Goal: Find specific page/section: Find specific page/section

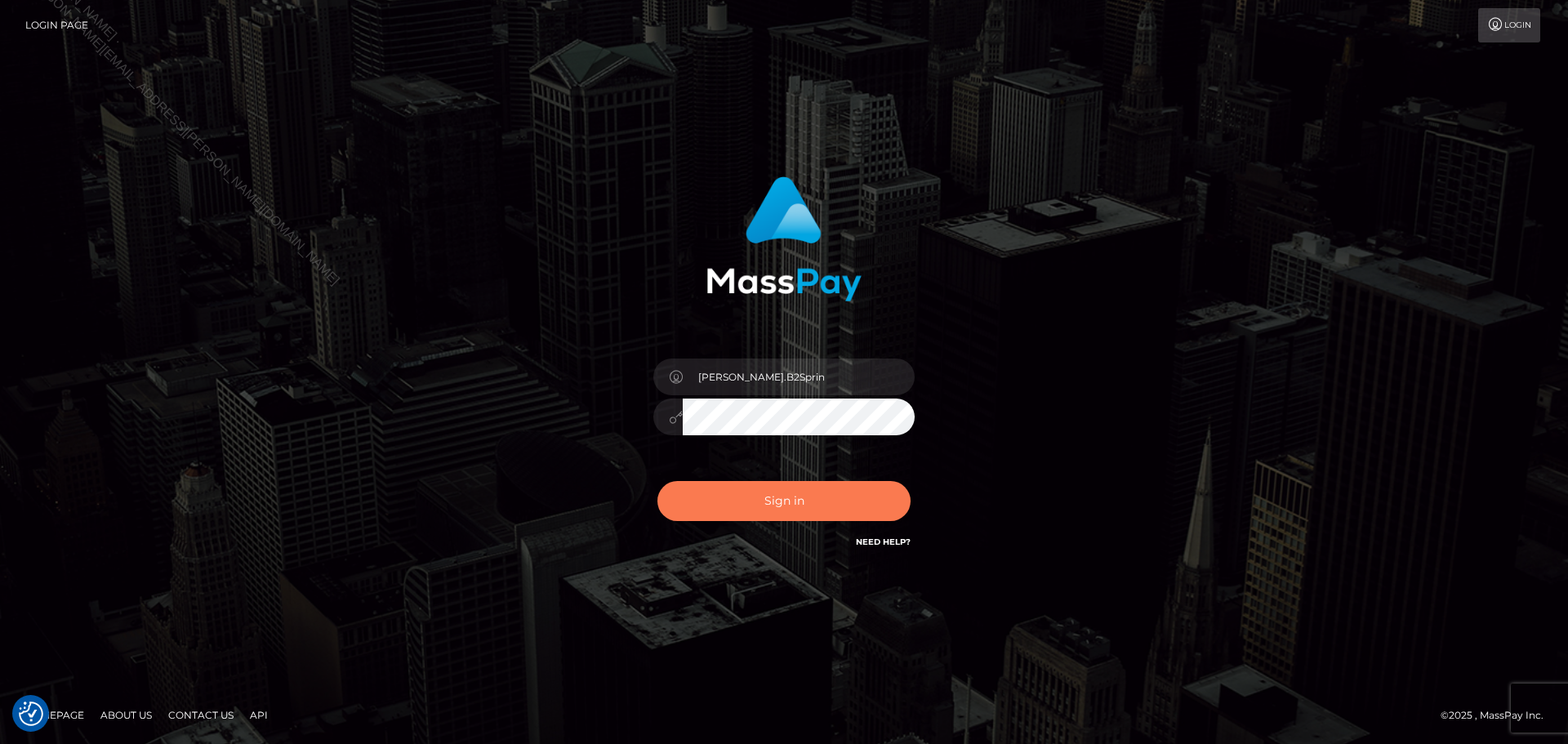
click at [825, 518] on button "Sign in" at bounding box center [784, 501] width 253 height 40
click at [838, 505] on div "0cAFcWeA6mMVLW4TcBpck9jv6RAvQt0om4HhouGsEmt1cMrRsNrmJehFSgU29i0dpWROkpYgZD1wmyq…" at bounding box center [784, 507] width 286 height 73
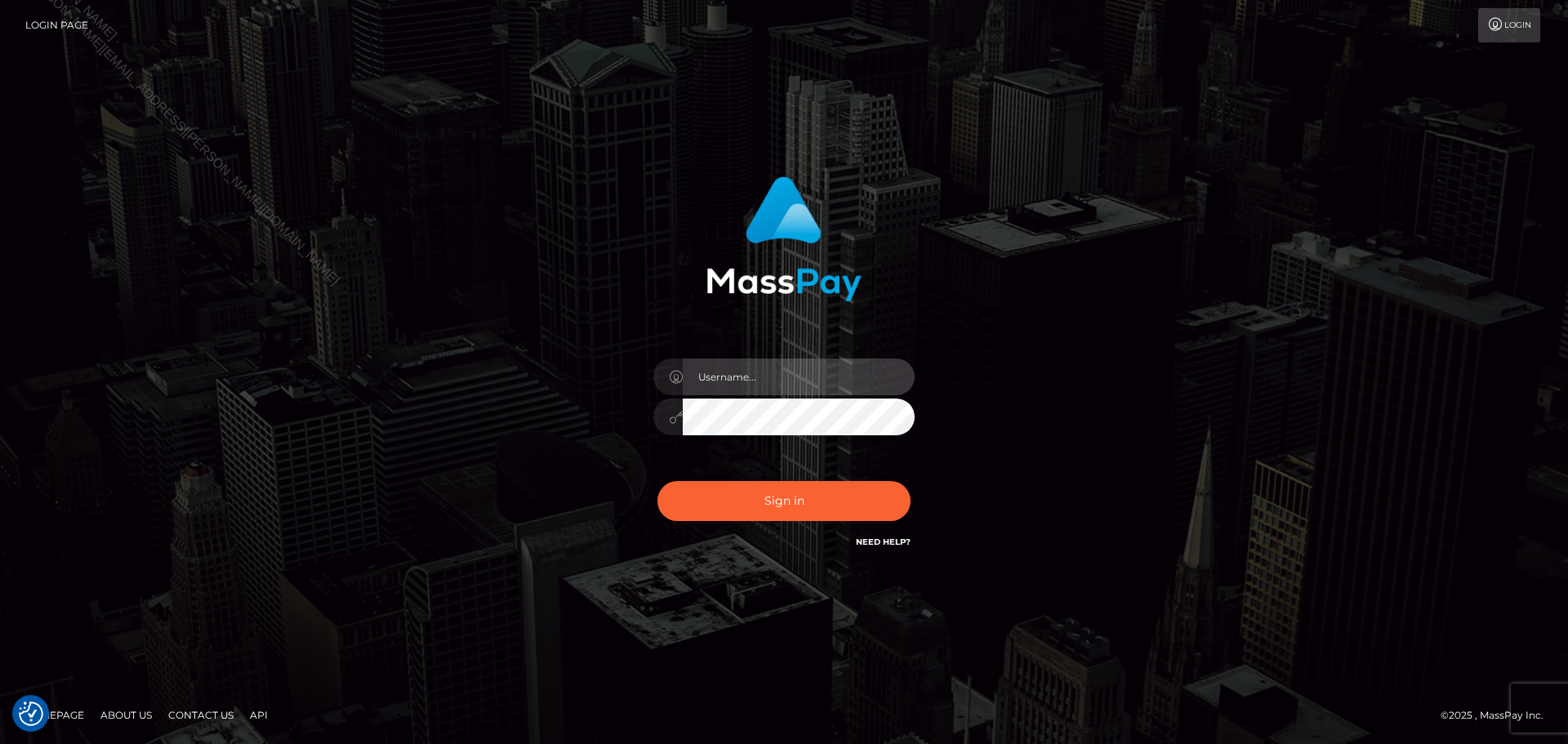
type input "[PERSON_NAME].B2Sprin"
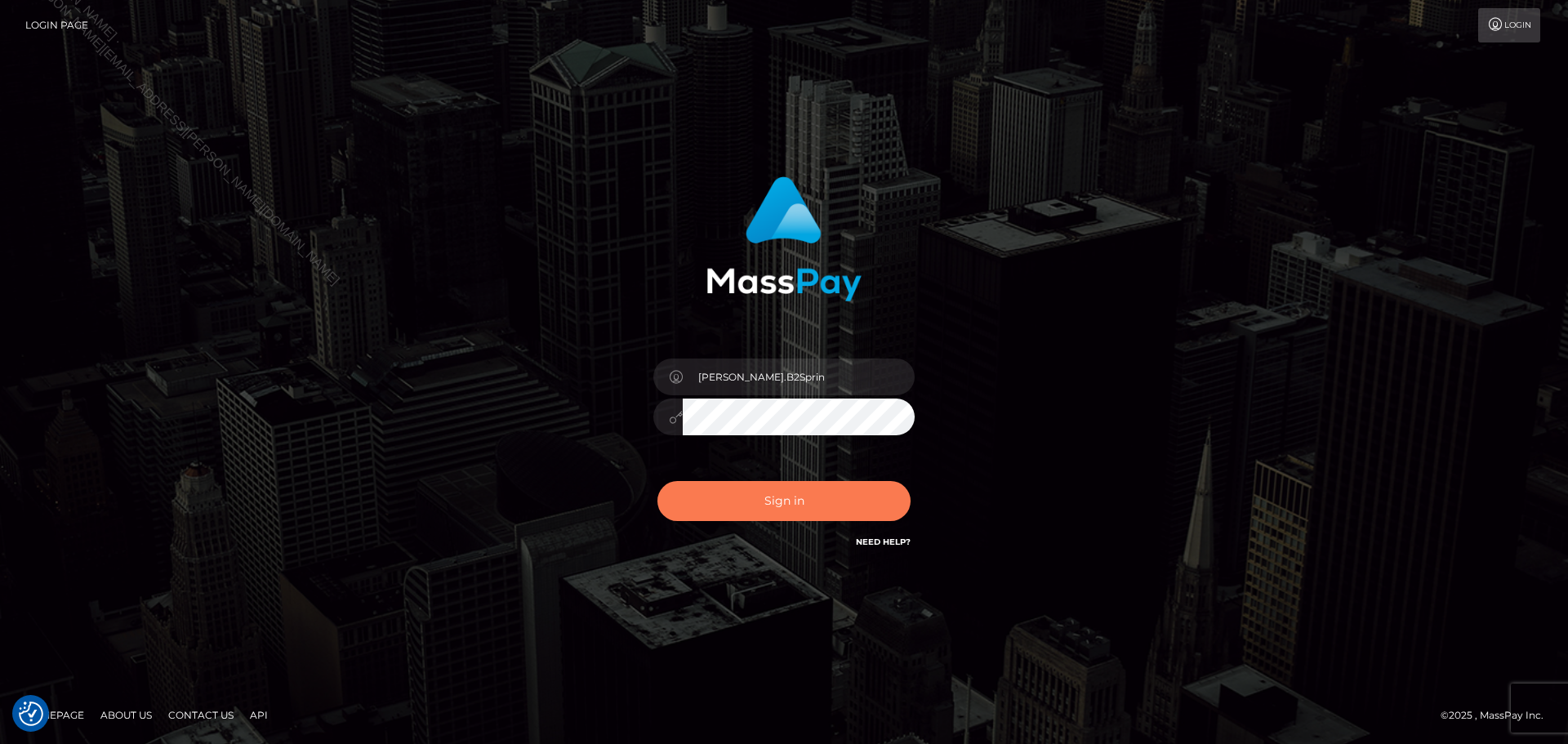
click at [838, 505] on button "Sign in" at bounding box center [784, 501] width 253 height 40
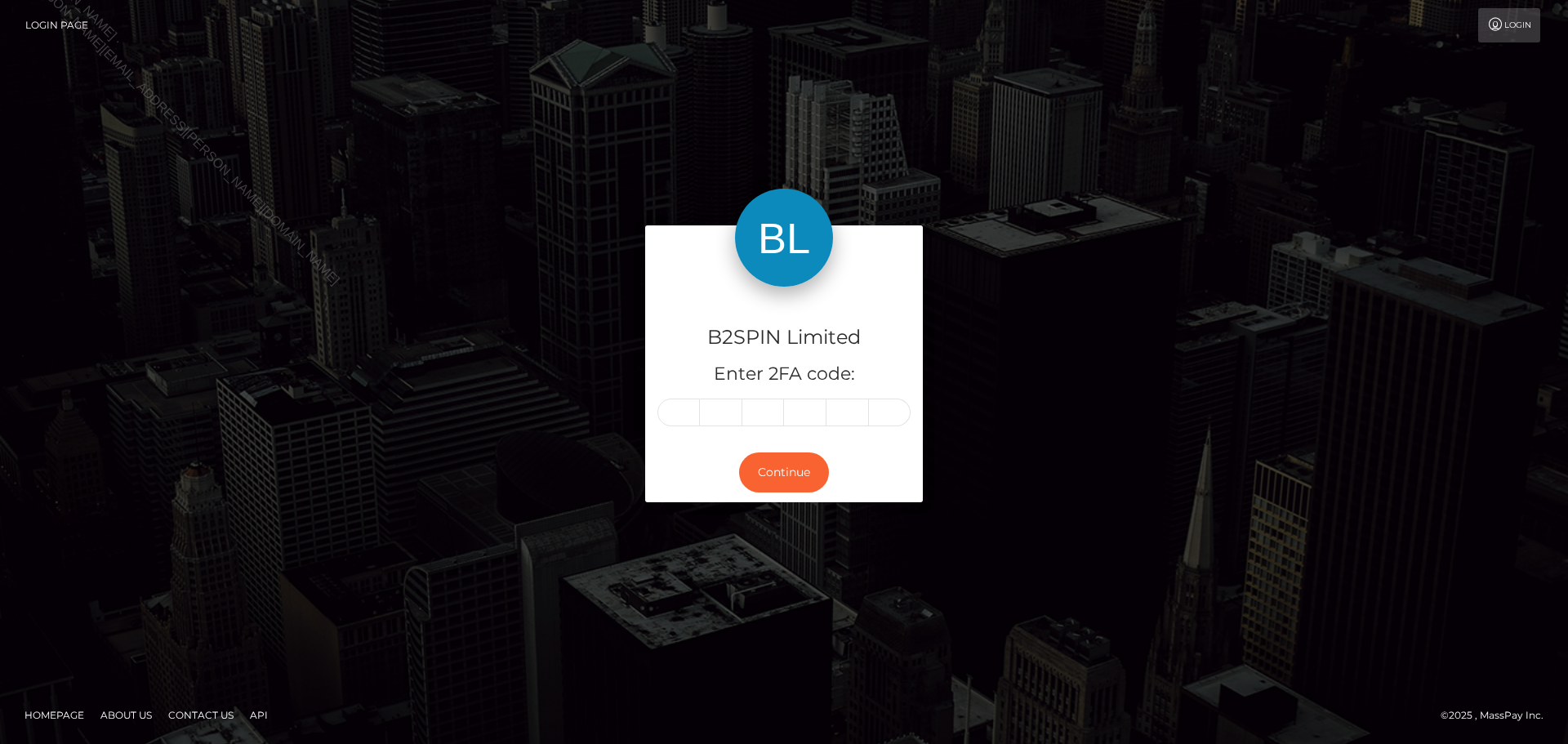
click at [688, 407] on input "text" at bounding box center [679, 412] width 42 height 28
type input "4"
type input "8"
type input "7"
type input "0"
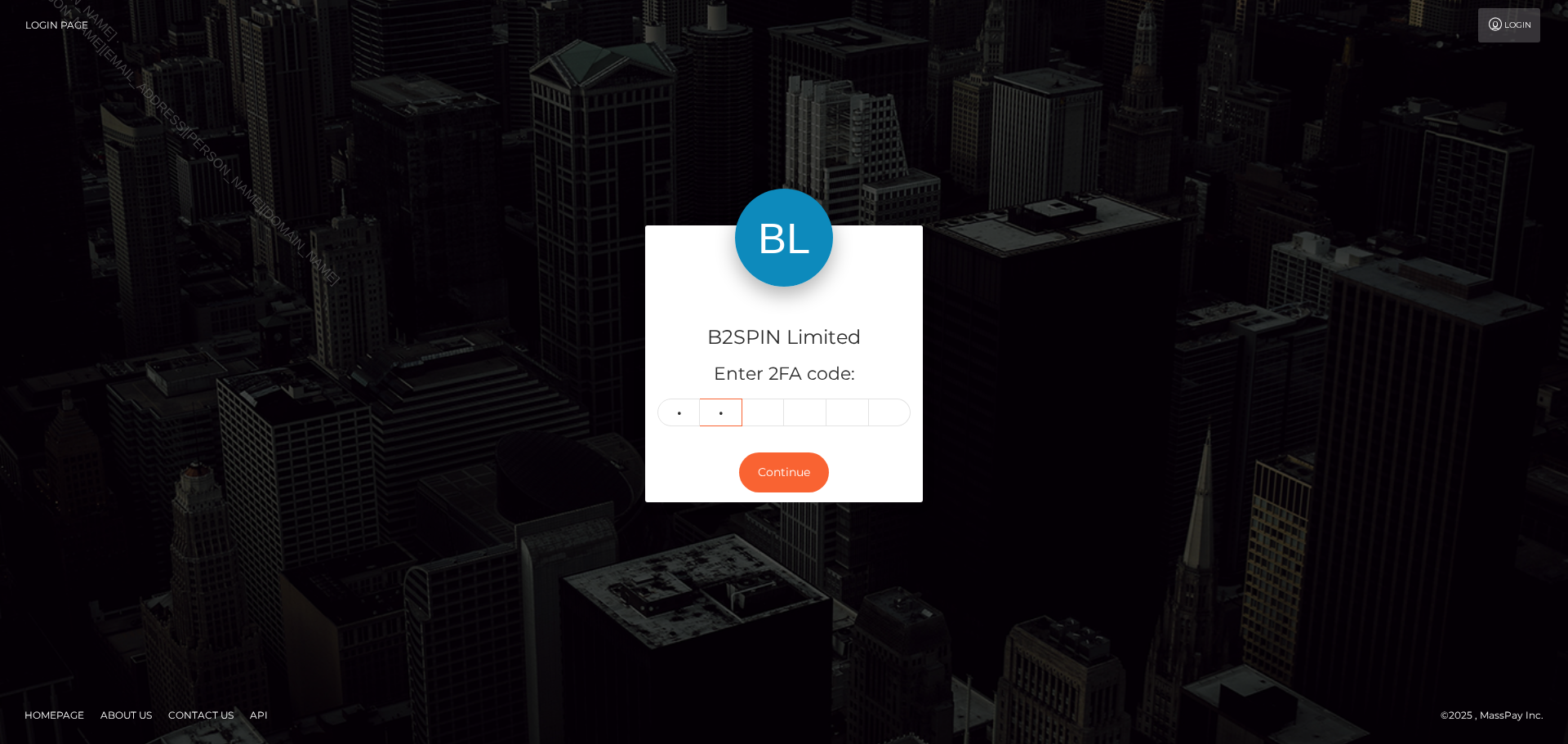
type input "9"
type input "6"
type input "7"
type input "8"
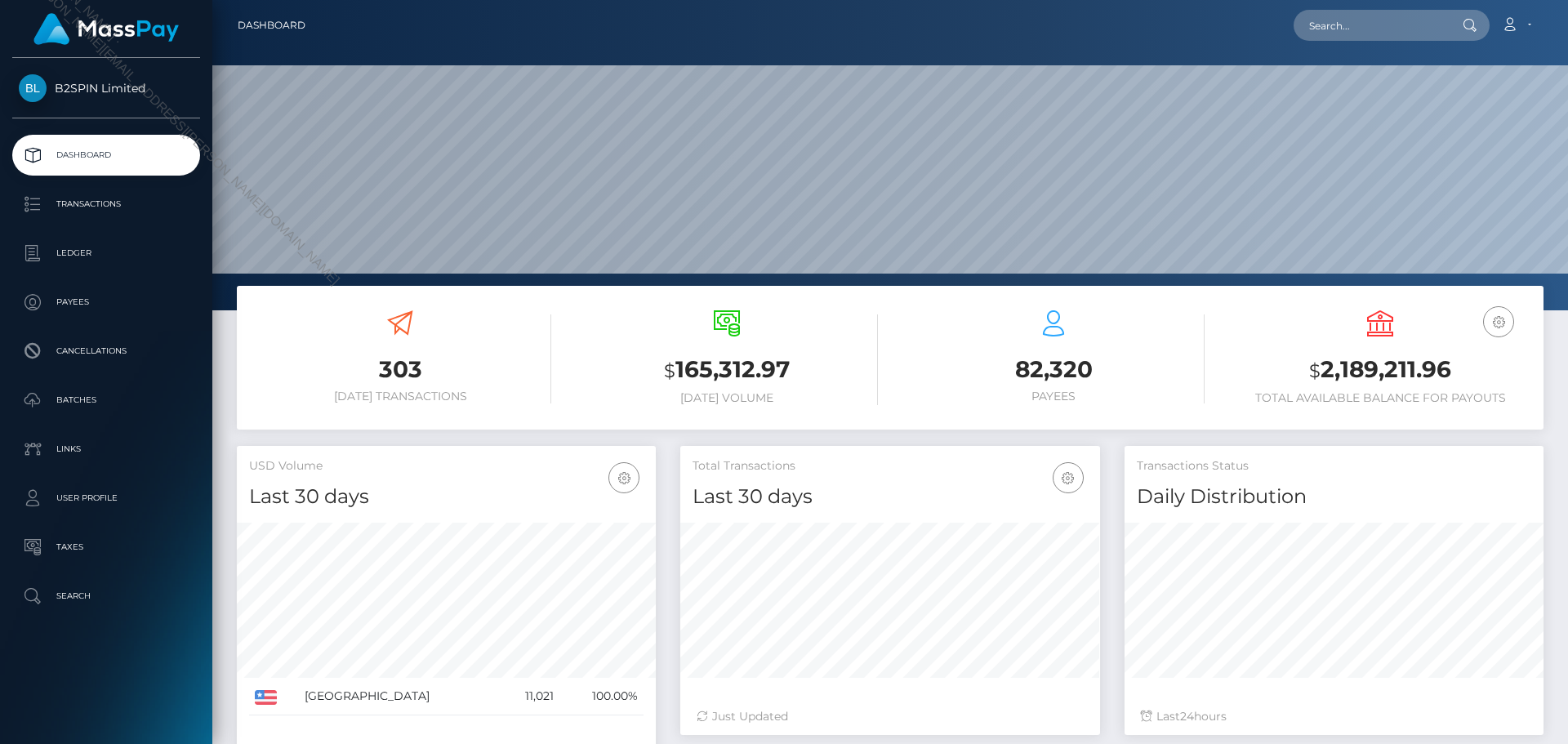
scroll to position [290, 420]
click at [1345, 7] on nav "Dashboard Loading... Loading... Account Edit Profile" at bounding box center [890, 25] width 1356 height 51
click at [1371, 24] on input "text" at bounding box center [1370, 25] width 153 height 31
paste input "1841212435"
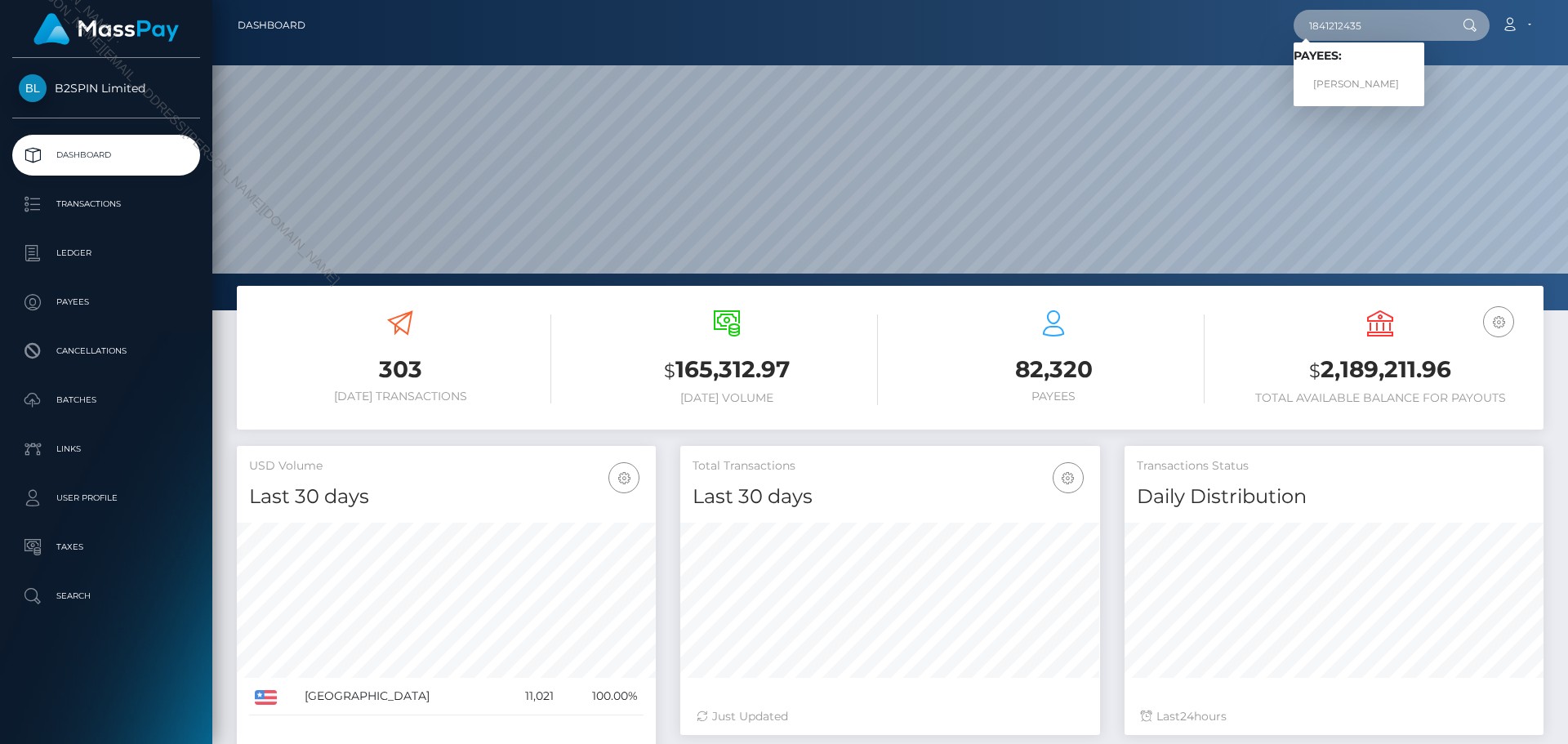
type input "1841212435"
click at [1397, 85] on link "ANTHONY MANUEL CASTRO" at bounding box center [1358, 84] width 131 height 30
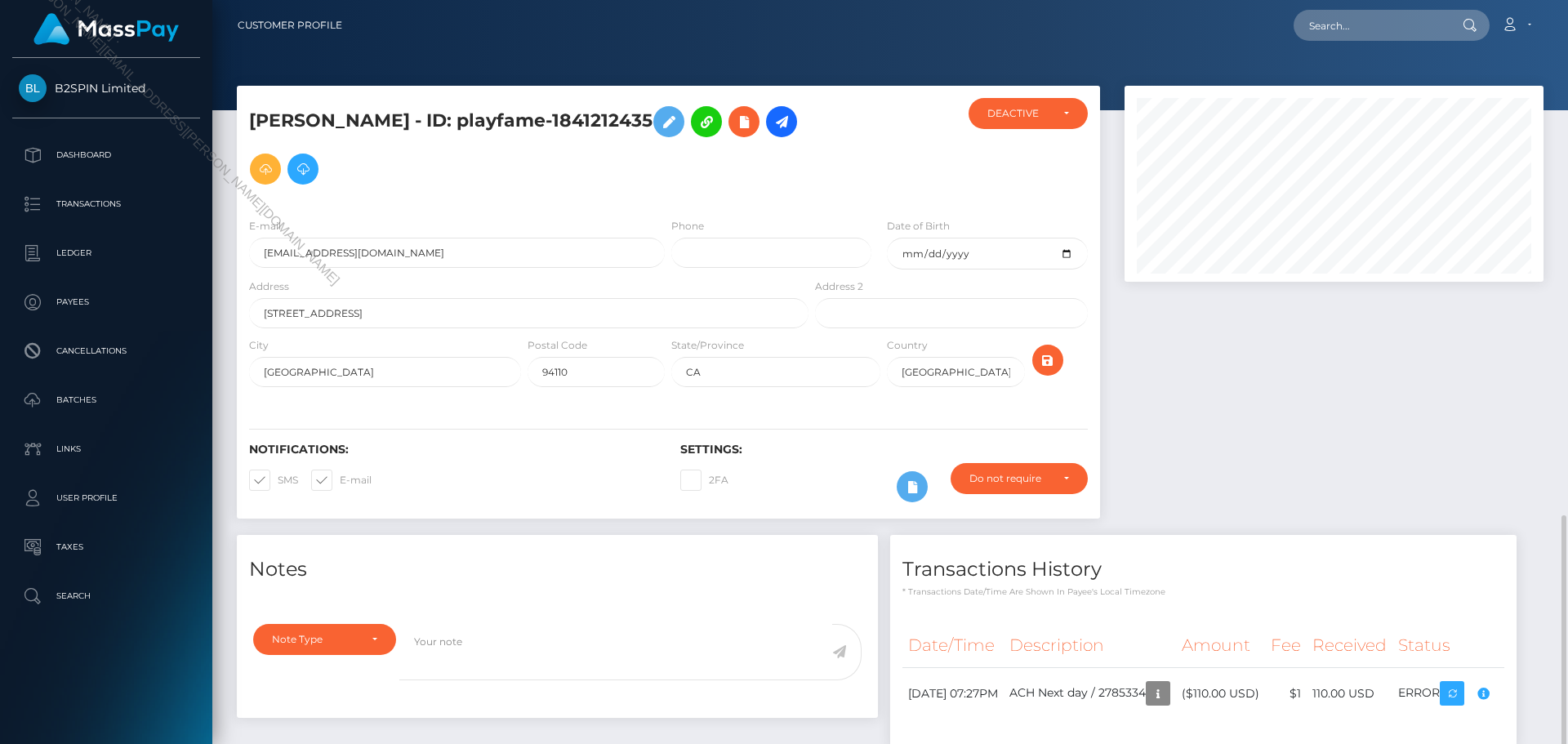
scroll to position [196, 420]
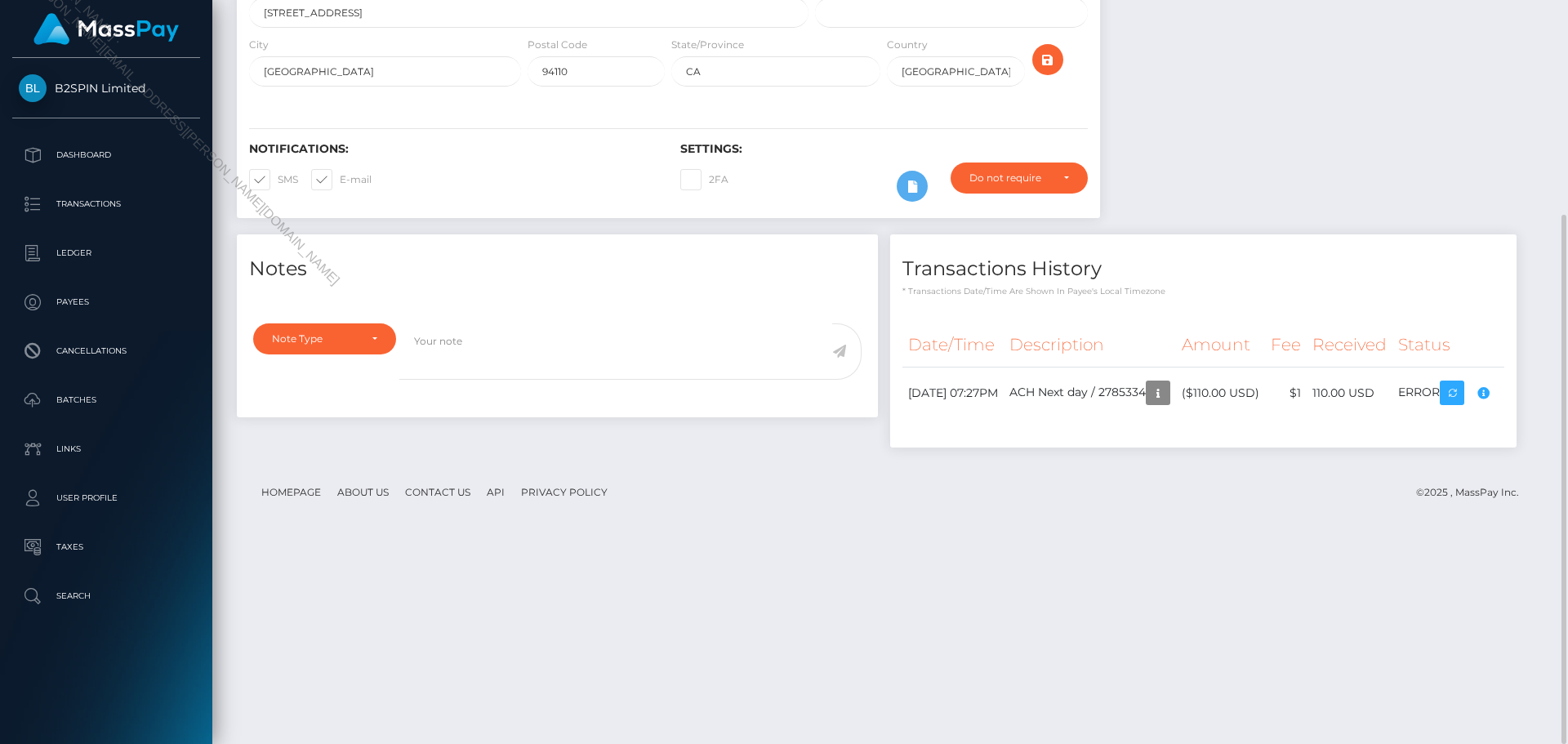
click at [244, 521] on footer "Homepage About Us Contact Us API Privacy Policy © 2025 , MassPay Inc." at bounding box center [890, 492] width 1307 height 57
click at [988, 464] on div "Notes Note Type Compliance Clear Compliance General Note Type" at bounding box center [890, 349] width 1331 height 230
click at [1172, 421] on div "Notes Note Type Compliance Clear Compliance General Note Type" at bounding box center [890, 349] width 1331 height 230
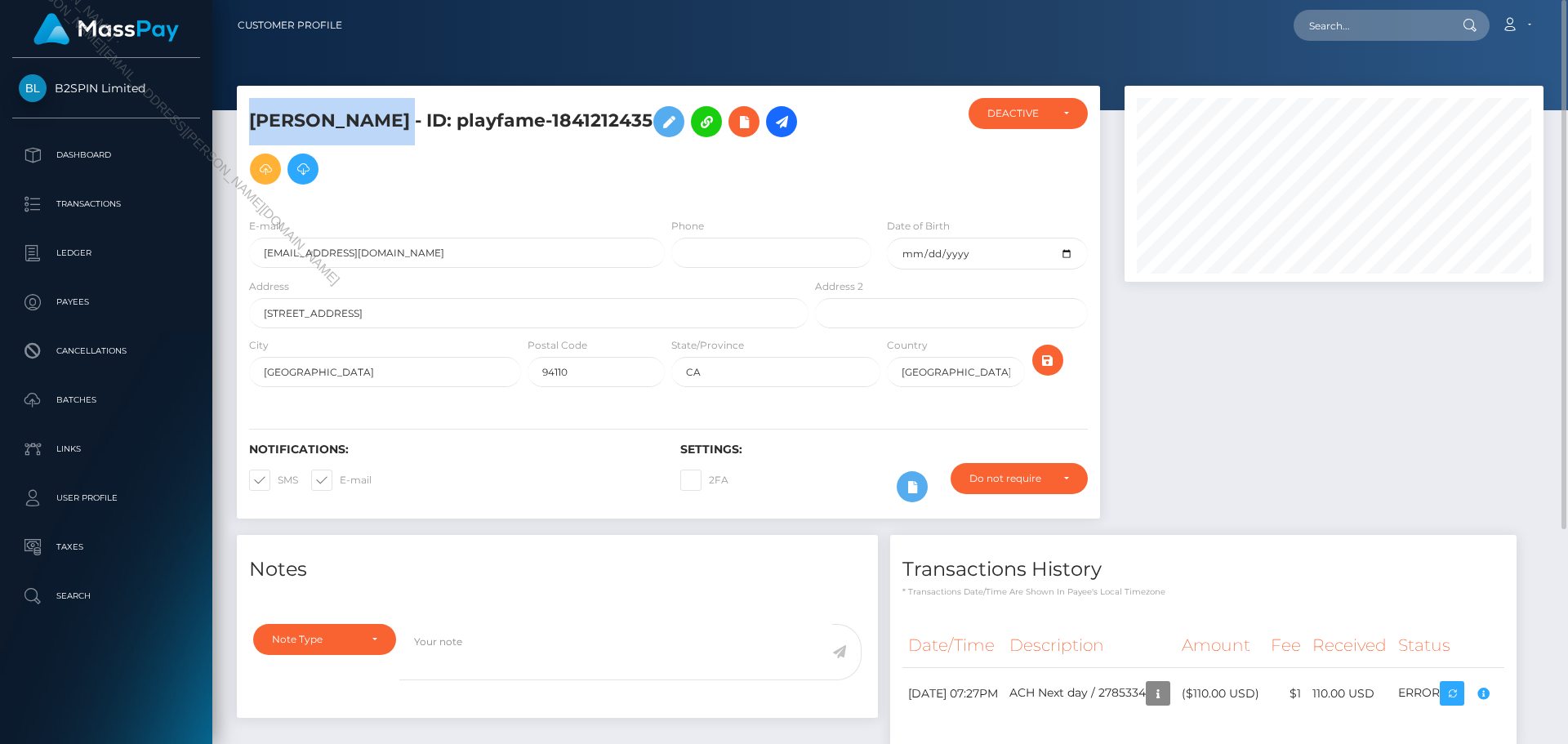
drag, startPoint x: 513, startPoint y: 114, endPoint x: 253, endPoint y: 113, distance: 260.0
click at [253, 113] on h5 "ANTHONY MANUEL CASTRO - ID: playfame-1841212435" at bounding box center [524, 146] width 551 height 95
copy h5 "ANTHONY MANUEL CASTRO"
click at [1191, 28] on div "Loading... Loading... Account Edit Profile Logout" at bounding box center [949, 25] width 1187 height 34
click at [900, 8] on div "Loading... Loading... Account Edit Profile Logout" at bounding box center [949, 25] width 1187 height 34
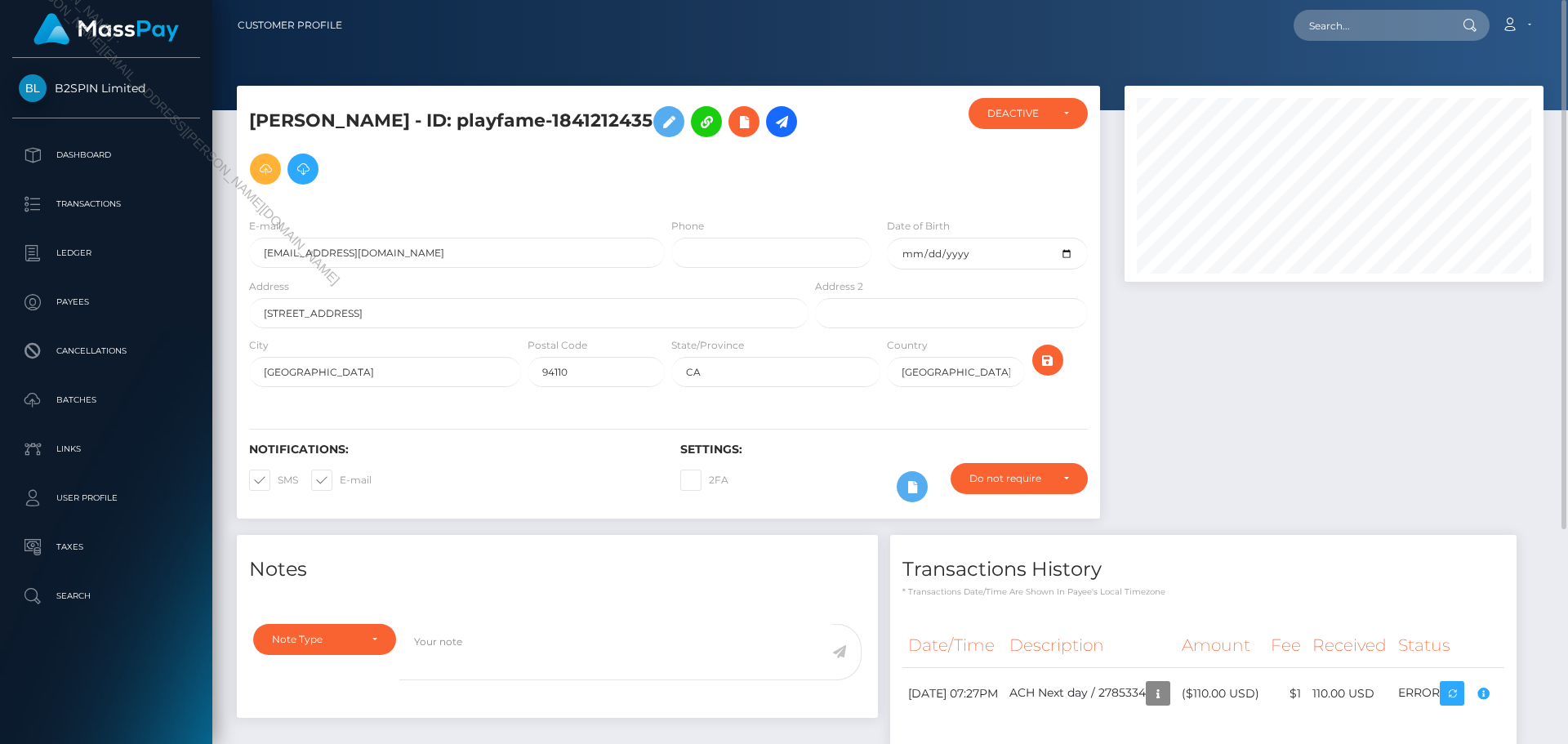
drag, startPoint x: 564, startPoint y: 123, endPoint x: 756, endPoint y: 126, distance: 192.0
click at [756, 126] on h5 "ANTHONY MANUEL CASTRO - ID: playfame-1841212435" at bounding box center [524, 146] width 551 height 95
copy h5 "playfame-1841212435"
click at [637, 125] on h5 "ANTHONY MANUEL CASTRO - ID: playfame-1841212435" at bounding box center [524, 146] width 551 height 95
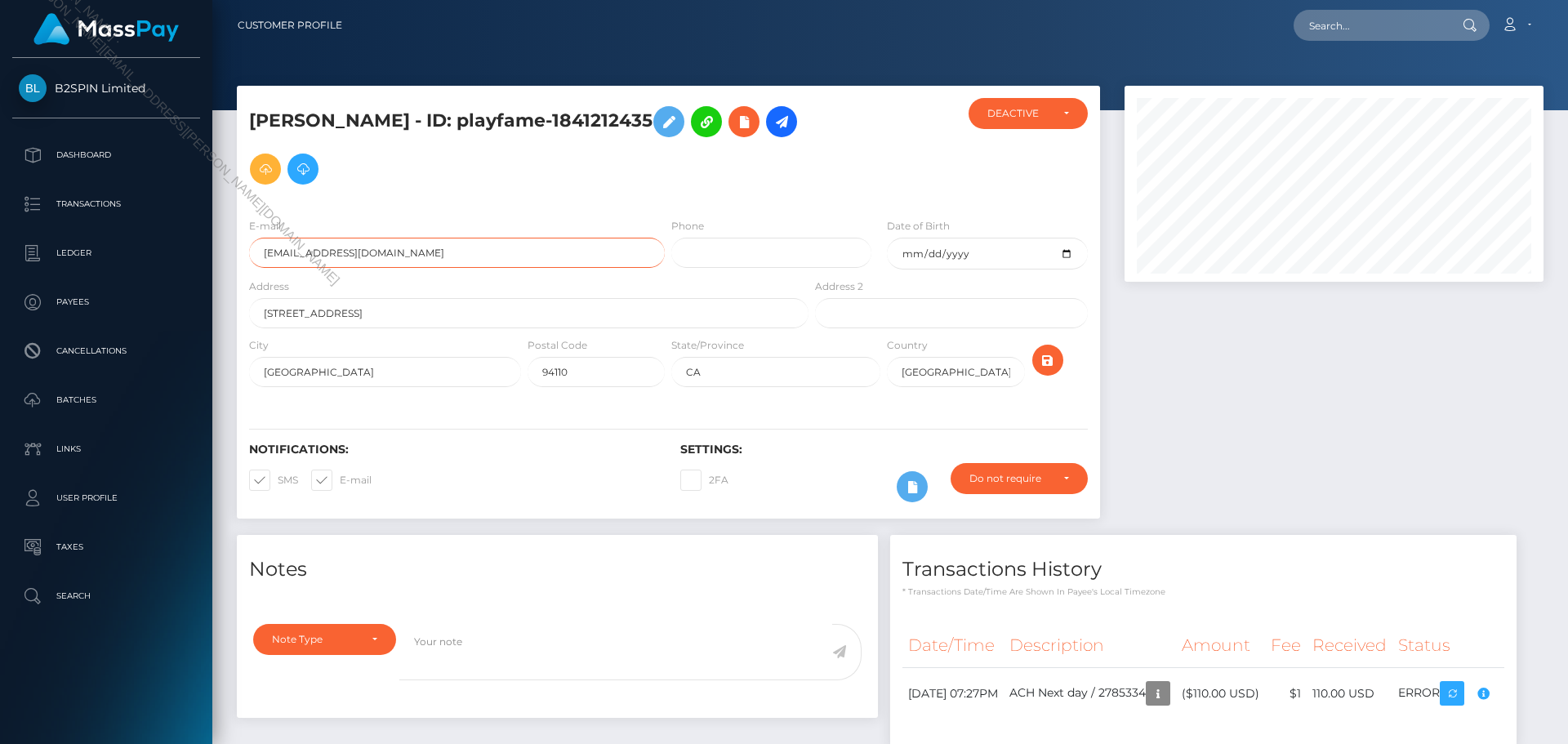
drag, startPoint x: 343, startPoint y: 249, endPoint x: 175, endPoint y: 225, distance: 169.7
click at [175, 225] on div "B2SPIN Limited Dashboard Transactions Ledger Payees Cancellations" at bounding box center [784, 372] width 1568 height 744
drag, startPoint x: 969, startPoint y: 255, endPoint x: 1278, endPoint y: 338, distance: 320.0
click at [1195, 331] on div "ANTHONY MANUEL CASTRO - ID: playfame-1841212435 CLOSED DEACTIVE" at bounding box center [890, 311] width 1331 height 449
click at [1105, 14] on div "Loading... Loading... Account Edit Profile Logout" at bounding box center [949, 25] width 1187 height 34
